Goal: Entertainment & Leisure: Consume media (video, audio)

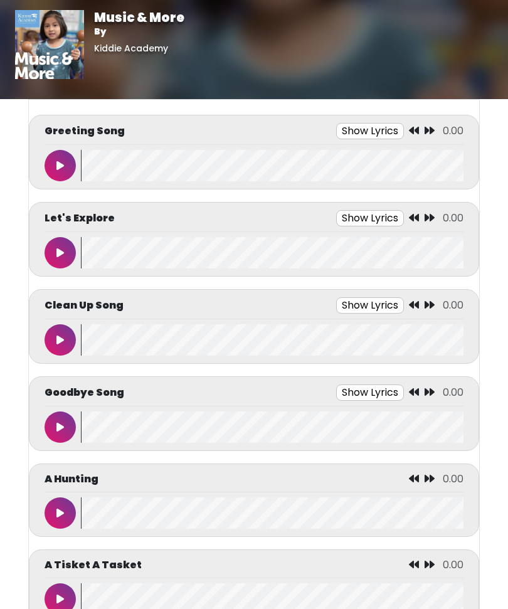
click at [60, 163] on icon at bounding box center [60, 166] width 8 height 10
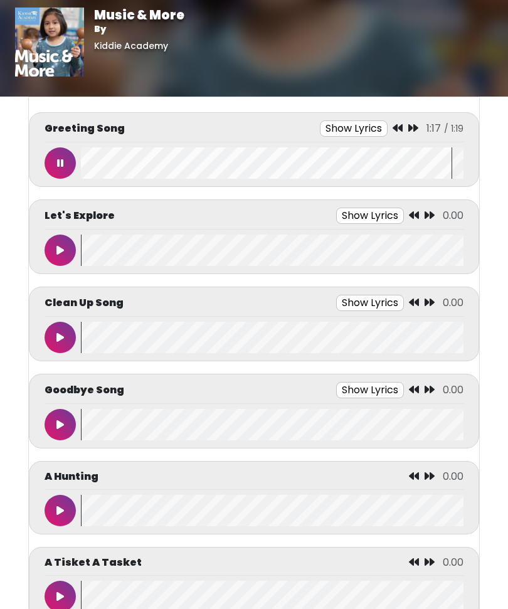
scroll to position [3, 0]
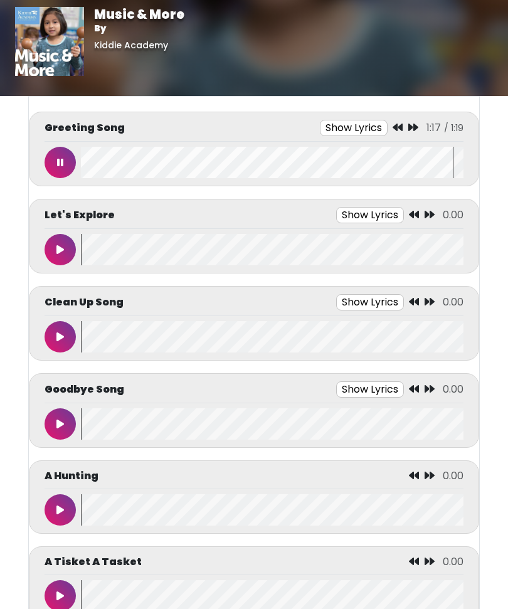
click at [40, 171] on div "Greeting Song Show Lyrics 1:17 / 1:19" at bounding box center [254, 149] width 450 height 75
click at [51, 174] on button at bounding box center [60, 162] width 31 height 31
click at [55, 163] on button at bounding box center [60, 162] width 31 height 31
click at [207, 170] on wave at bounding box center [272, 162] width 383 height 31
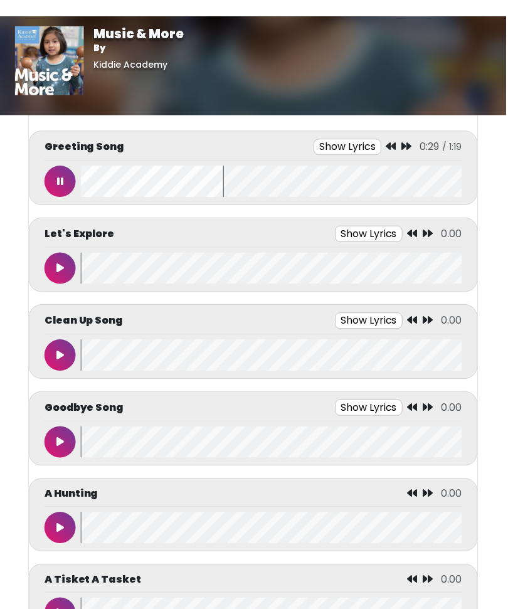
scroll to position [0, 0]
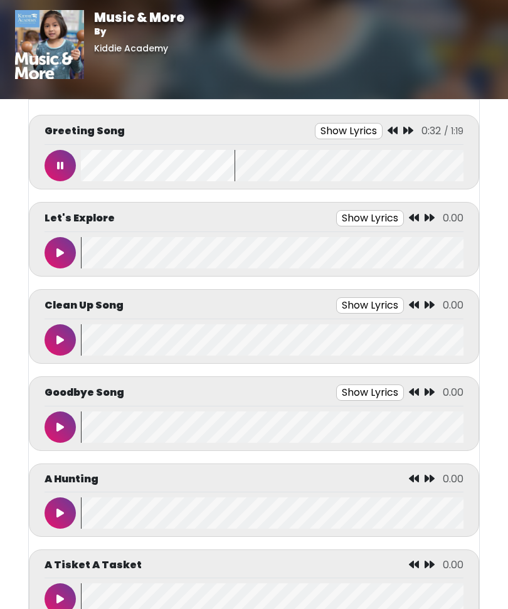
click at [53, 167] on button at bounding box center [60, 165] width 31 height 31
click at [112, 172] on wave at bounding box center [272, 165] width 383 height 31
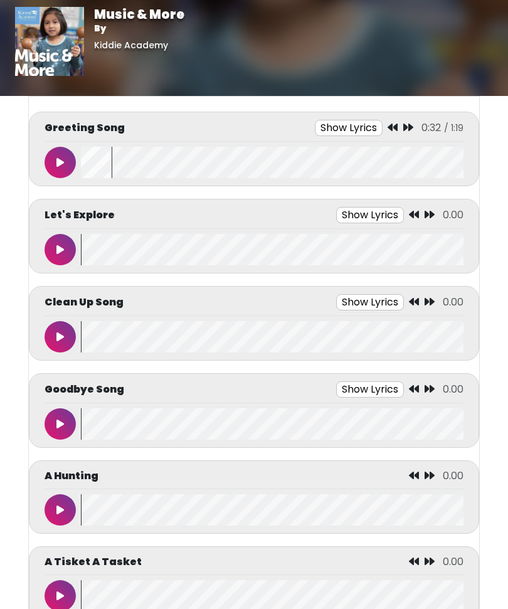
click at [93, 168] on wave at bounding box center [272, 162] width 383 height 31
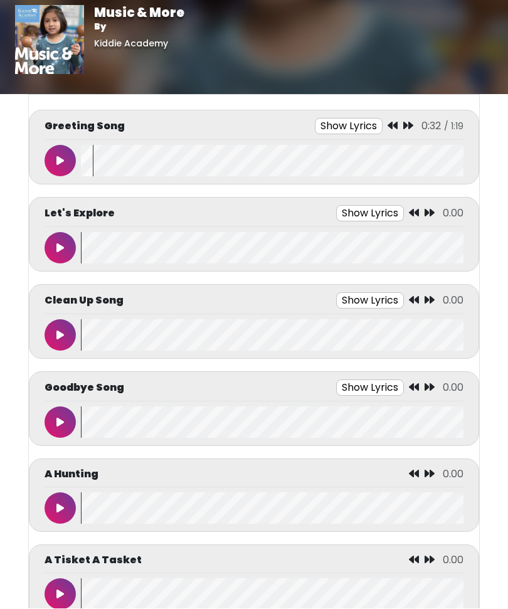
click at [60, 164] on icon at bounding box center [60, 161] width 8 height 10
click at [61, 151] on button at bounding box center [60, 160] width 31 height 31
click at [68, 157] on button at bounding box center [60, 160] width 31 height 31
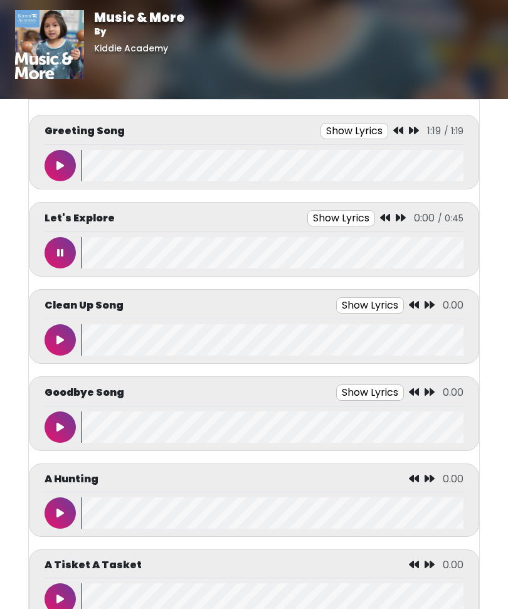
click at [55, 170] on button at bounding box center [60, 165] width 31 height 31
click at [70, 164] on button at bounding box center [60, 165] width 31 height 31
click at [65, 266] on button at bounding box center [60, 252] width 31 height 31
